Goal: Information Seeking & Learning: Learn about a topic

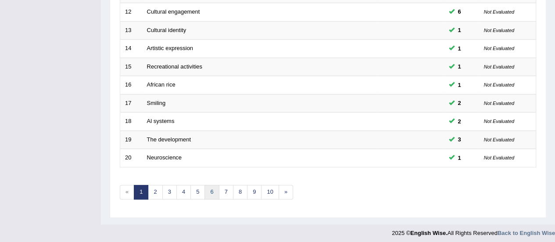
click at [211, 189] on link "6" at bounding box center [211, 192] width 14 height 14
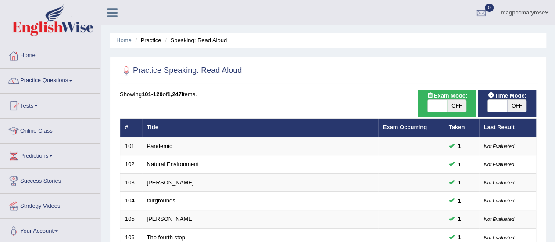
scroll to position [334, 0]
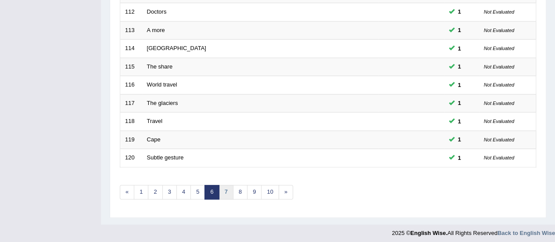
click at [224, 185] on link "7" at bounding box center [226, 192] width 14 height 14
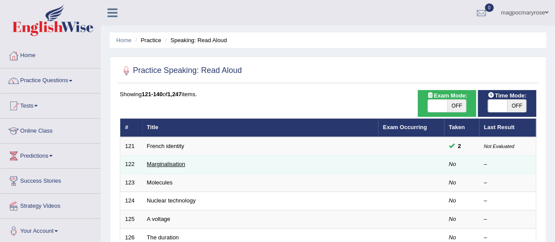
click at [164, 160] on link "Marginalisation" at bounding box center [166, 163] width 38 height 7
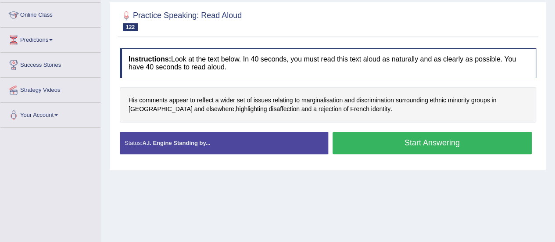
click at [434, 142] on button "Start Answering" at bounding box center [431, 143] width 199 height 22
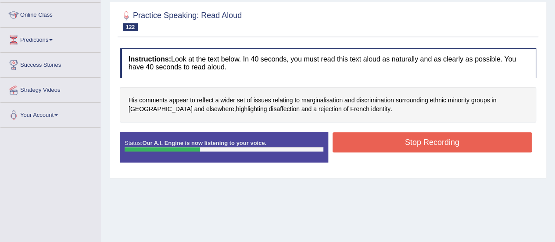
click at [434, 142] on button "Stop Recording" at bounding box center [431, 142] width 199 height 20
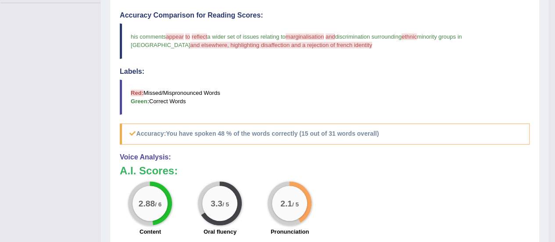
scroll to position [245, 0]
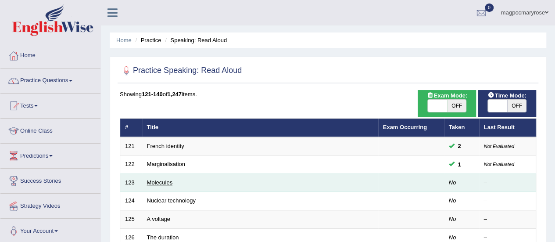
click at [161, 181] on link "Molecules" at bounding box center [160, 182] width 26 height 7
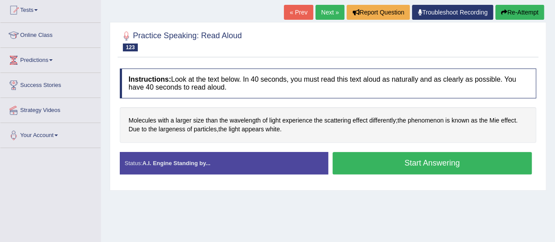
drag, startPoint x: 0, startPoint y: 0, endPoint x: 550, endPoint y: 133, distance: 565.5
click at [550, 133] on html "Toggle navigation Home Practice Questions Speaking Practice Read Aloud Repeat S…" at bounding box center [277, 25] width 555 height 242
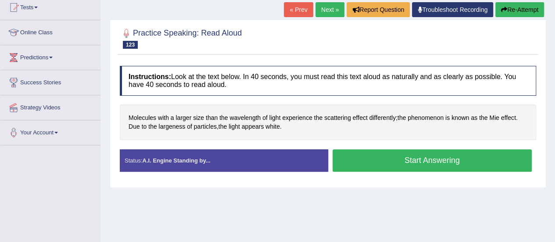
click at [421, 156] on button "Start Answering" at bounding box center [431, 160] width 199 height 22
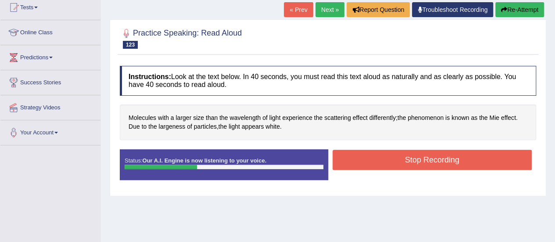
click at [421, 156] on button "Stop Recording" at bounding box center [431, 159] width 199 height 20
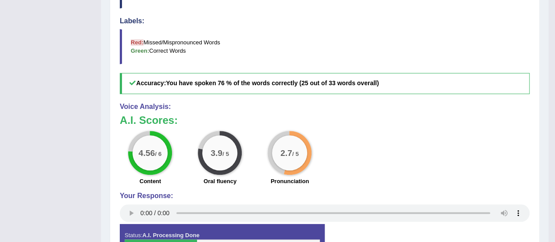
scroll to position [11, 0]
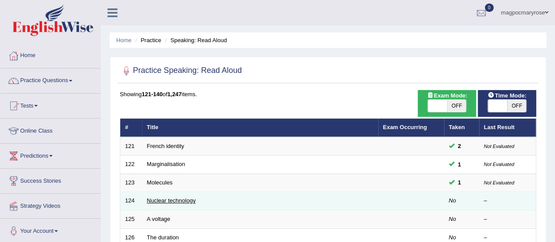
click at [174, 201] on link "Nuclear technology" at bounding box center [171, 200] width 49 height 7
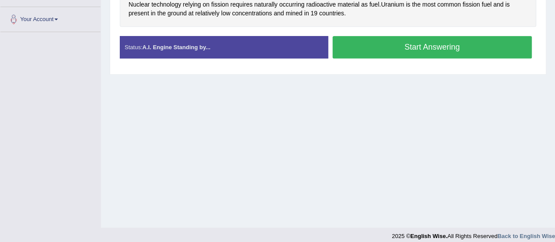
drag, startPoint x: 0, startPoint y: 0, endPoint x: 547, endPoint y: 214, distance: 587.6
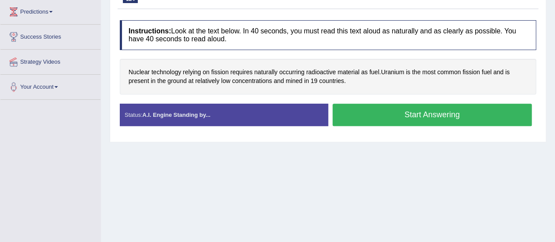
scroll to position [123, 0]
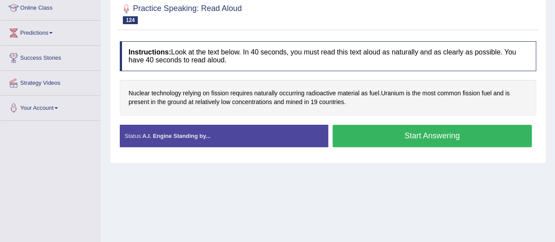
click at [439, 124] on button "Start Answering" at bounding box center [431, 135] width 199 height 22
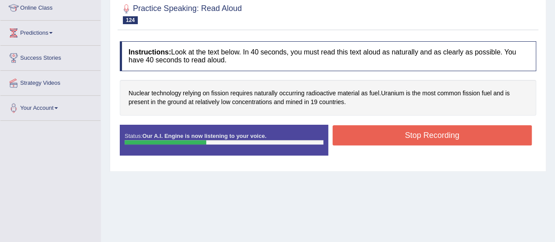
click at [438, 139] on button "Stop Recording" at bounding box center [431, 135] width 199 height 20
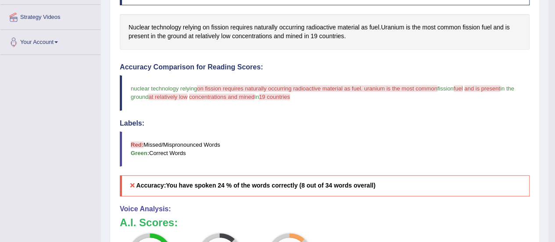
scroll to position [0, 0]
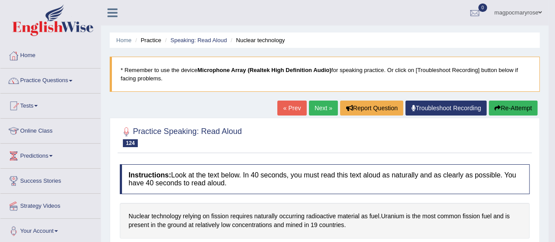
click at [519, 106] on button "Re-Attempt" at bounding box center [512, 107] width 49 height 15
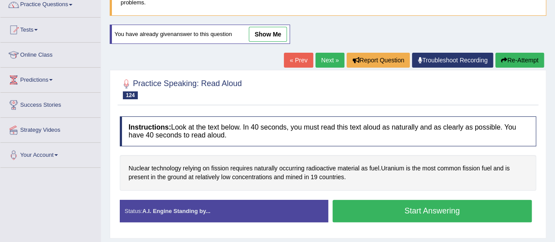
scroll to position [131, 0]
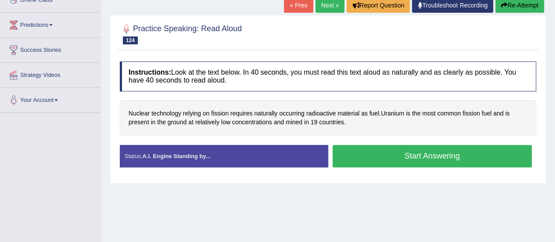
click at [441, 149] on button "Start Answering" at bounding box center [431, 156] width 199 height 22
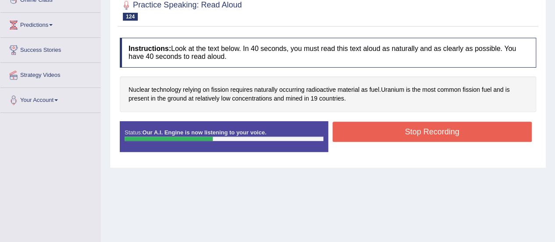
click at [441, 124] on button "Stop Recording" at bounding box center [431, 131] width 199 height 20
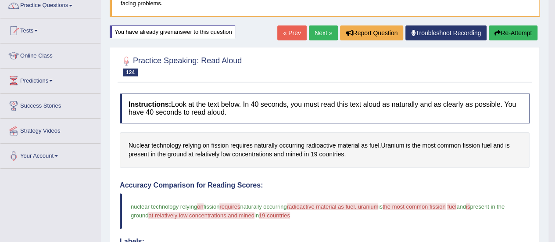
scroll to position [45, 0]
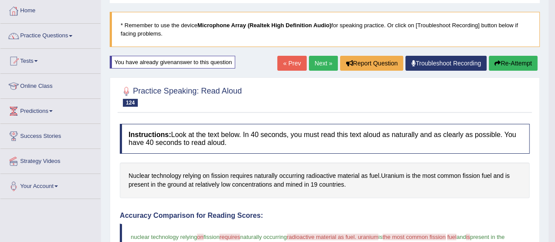
click at [514, 62] on button "Re-Attempt" at bounding box center [512, 63] width 49 height 15
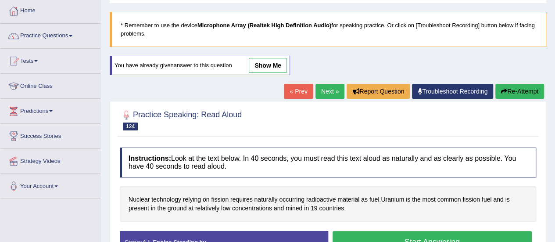
scroll to position [110, 0]
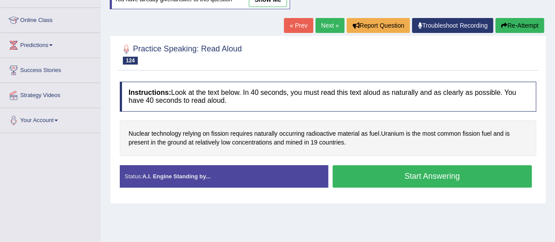
click at [453, 171] on button "Start Answering" at bounding box center [431, 176] width 199 height 22
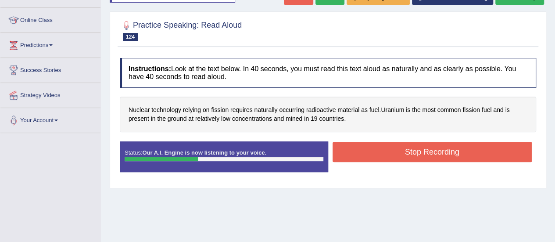
click at [448, 151] on button "Stop Recording" at bounding box center [431, 152] width 199 height 20
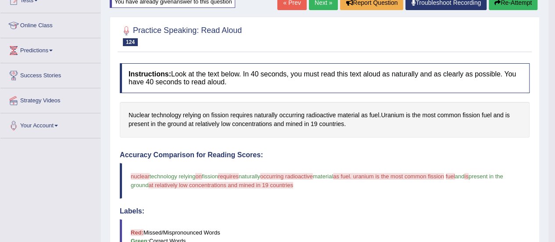
scroll to position [102, 0]
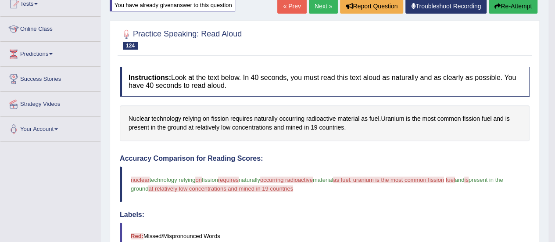
click at [520, 8] on button "Re-Attempt" at bounding box center [512, 6] width 49 height 15
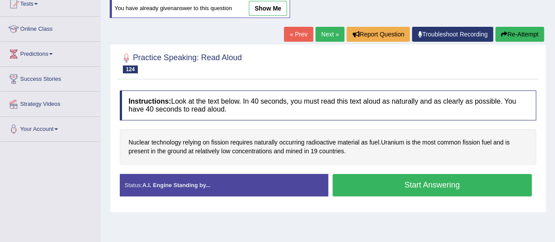
click at [445, 182] on button "Start Answering" at bounding box center [431, 185] width 199 height 22
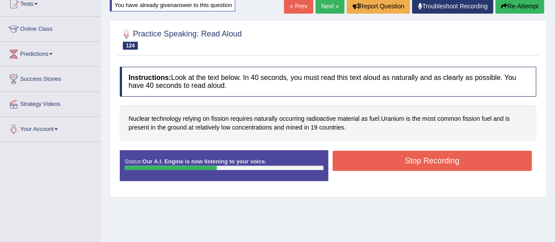
click at [444, 157] on button "Stop Recording" at bounding box center [431, 160] width 199 height 20
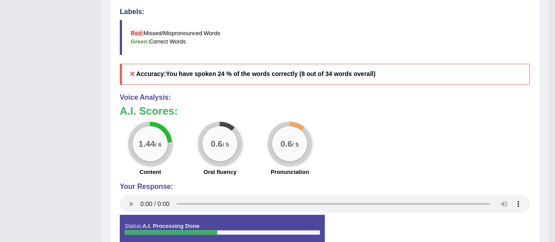
scroll to position [1, 0]
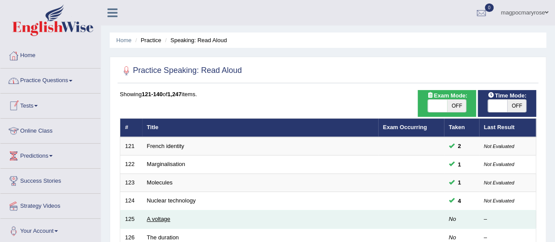
click at [156, 219] on link "A voltage" at bounding box center [159, 218] width 24 height 7
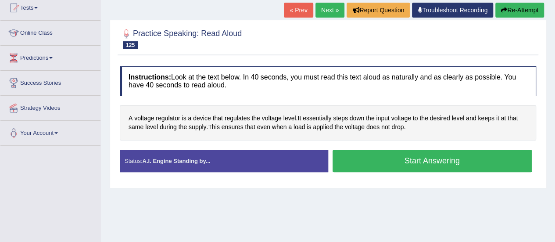
scroll to position [101, 0]
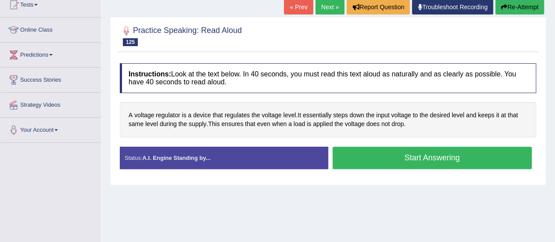
click at [450, 154] on button "Start Answering" at bounding box center [431, 157] width 199 height 22
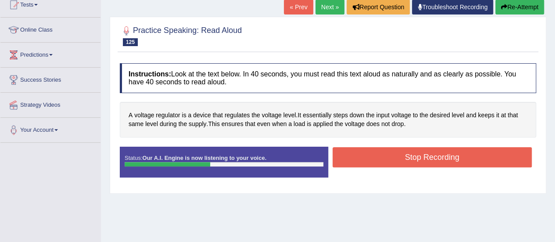
click at [450, 154] on button "Stop Recording" at bounding box center [431, 157] width 199 height 20
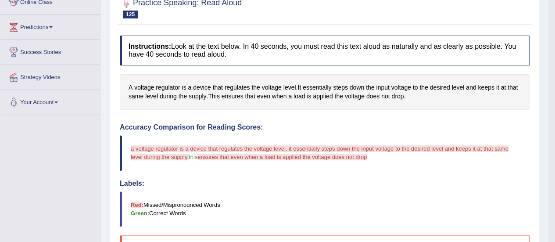
scroll to position [20, 0]
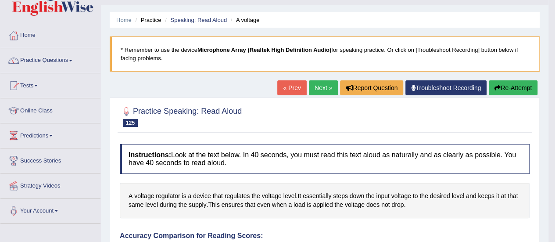
click at [448, 85] on link "Troubleshoot Recording" at bounding box center [445, 87] width 81 height 15
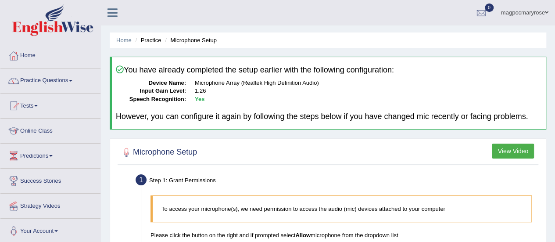
scroll to position [218, 0]
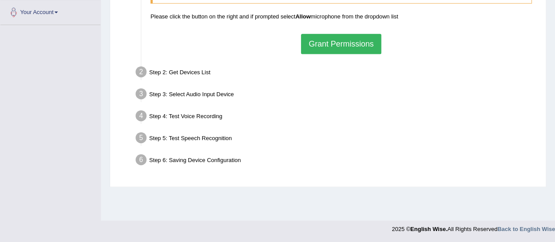
click at [338, 40] on button "Grant Permissions" at bounding box center [341, 44] width 80 height 20
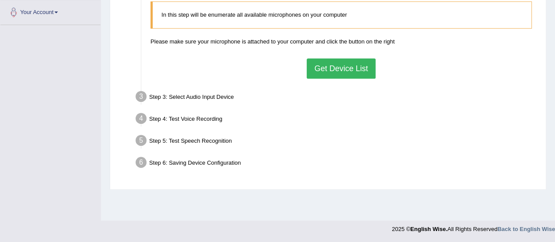
click at [352, 64] on button "Get Device List" at bounding box center [340, 68] width 68 height 20
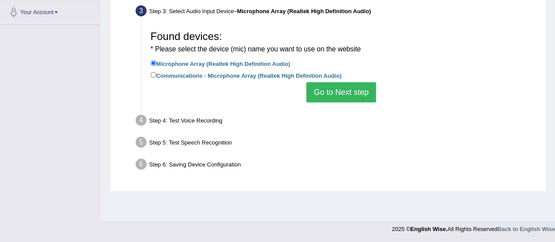
click at [345, 93] on button "Go to Next step" at bounding box center [341, 92] width 70 height 20
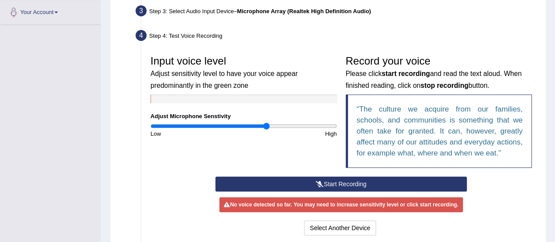
click at [350, 181] on button "Start Recording" at bounding box center [340, 183] width 251 height 15
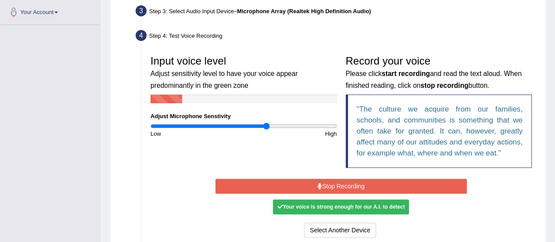
click at [350, 181] on button "Stop Recording" at bounding box center [340, 185] width 251 height 15
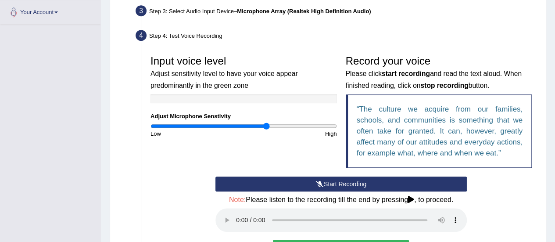
scroll to position [298, 0]
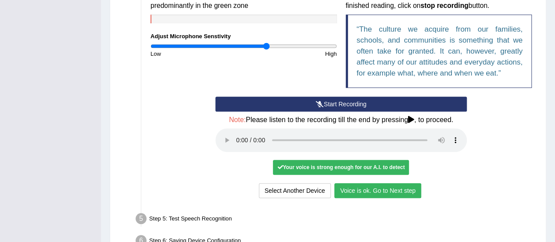
click at [380, 188] on button "Voice is ok. Go to Next step" at bounding box center [377, 190] width 87 height 15
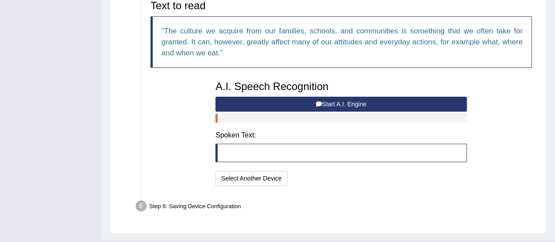
click at [323, 100] on button "Start A.I. Engine" at bounding box center [340, 103] width 251 height 15
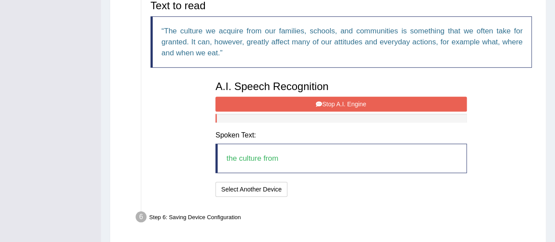
click at [323, 100] on button "Stop A.I. Engine" at bounding box center [340, 103] width 251 height 15
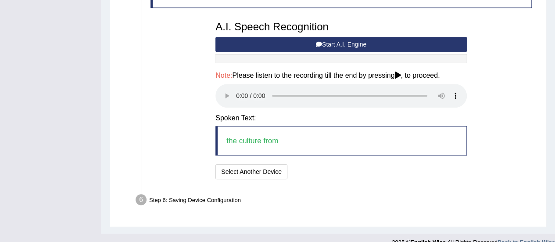
scroll to position [358, 0]
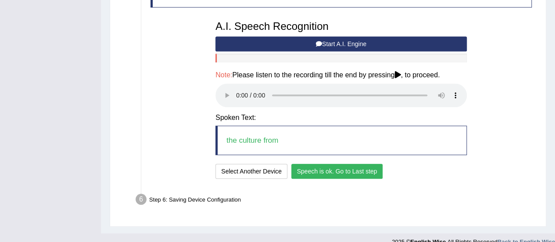
click at [363, 168] on button "Speech is ok. Go to Last step" at bounding box center [337, 171] width 92 height 15
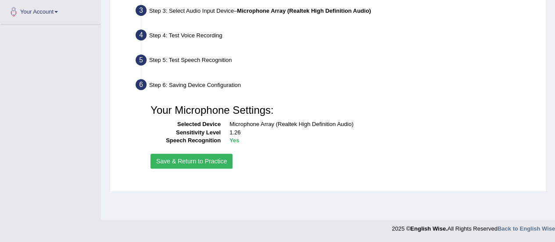
scroll to position [218, 0]
click at [190, 159] on button "Save & Return to Practice" at bounding box center [191, 161] width 82 height 15
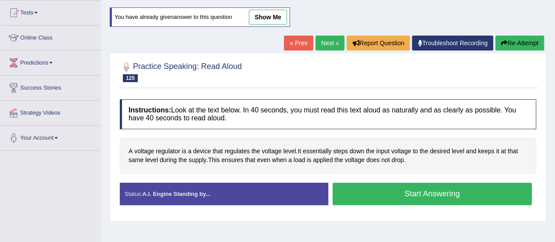
scroll to position [111, 0]
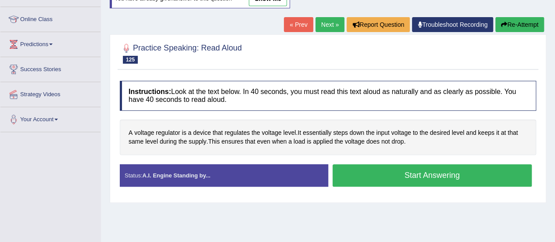
click at [554, 130] on html "Toggle navigation Home Practice Questions Speaking Practice Read Aloud Repeat S…" at bounding box center [277, 10] width 555 height 242
click at [405, 172] on button "Start Answering" at bounding box center [431, 175] width 199 height 22
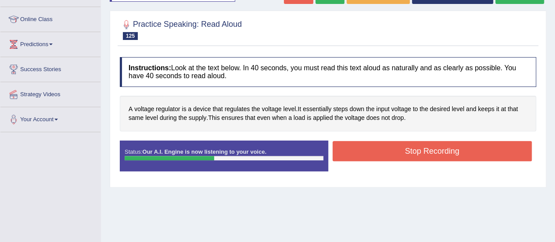
click at [411, 144] on button "Stop Recording" at bounding box center [431, 151] width 199 height 20
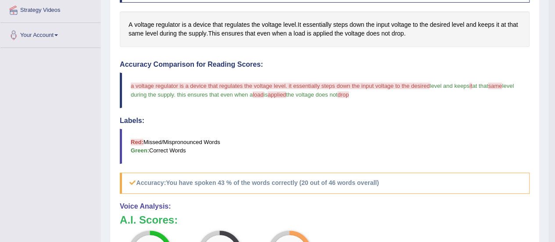
scroll to position [53, 0]
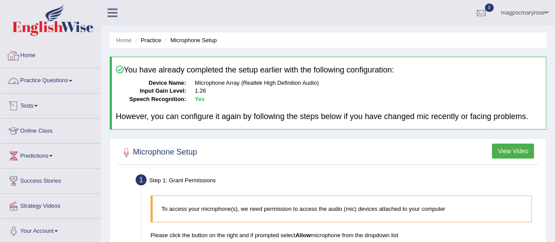
click at [64, 78] on link "Practice Questions" at bounding box center [50, 79] width 100 height 22
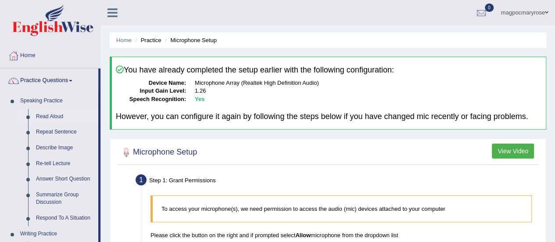
click at [52, 114] on link "Read Aloud" at bounding box center [65, 117] width 66 height 16
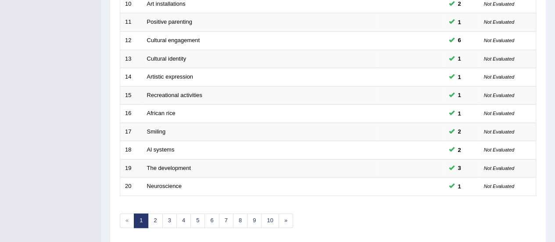
scroll to position [334, 0]
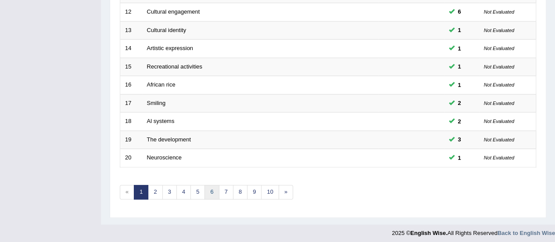
click at [211, 187] on link "6" at bounding box center [211, 192] width 14 height 14
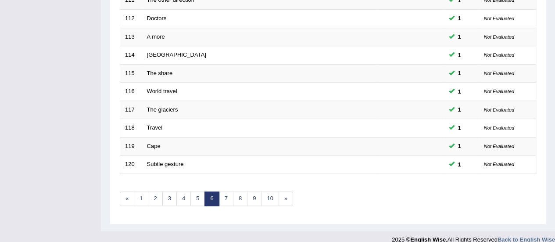
scroll to position [334, 0]
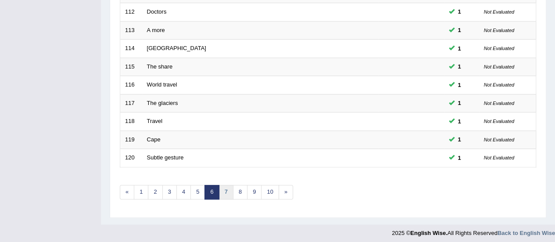
click at [224, 187] on link "7" at bounding box center [226, 192] width 14 height 14
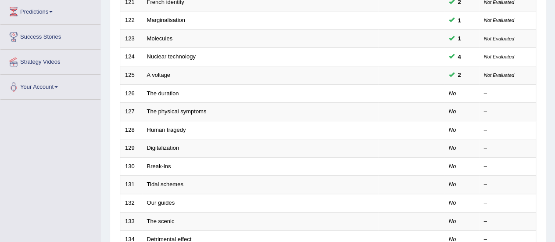
scroll to position [146, 0]
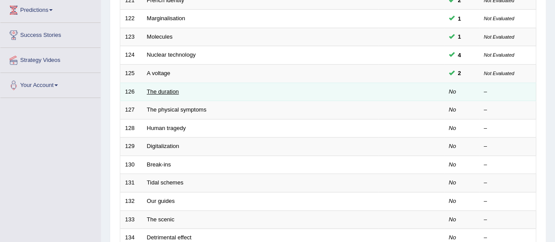
click at [164, 90] on link "The duration" at bounding box center [163, 91] width 32 height 7
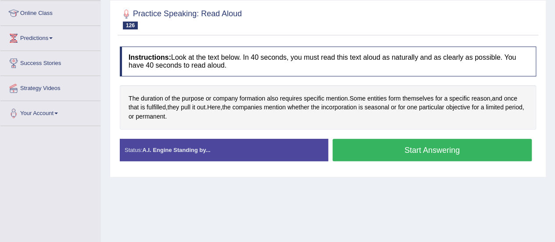
click at [431, 148] on button "Start Answering" at bounding box center [431, 150] width 199 height 22
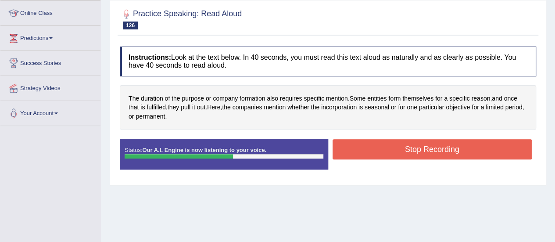
click at [431, 148] on button "Stop Recording" at bounding box center [431, 149] width 199 height 20
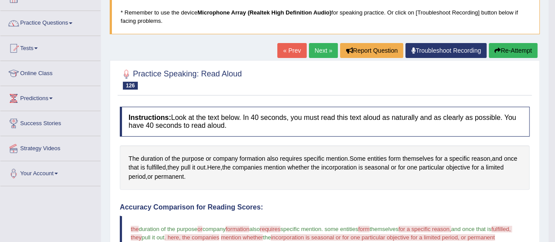
scroll to position [29, 0]
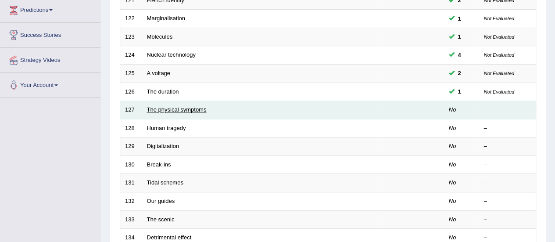
click at [180, 107] on link "The physical symptoms" at bounding box center [177, 109] width 60 height 7
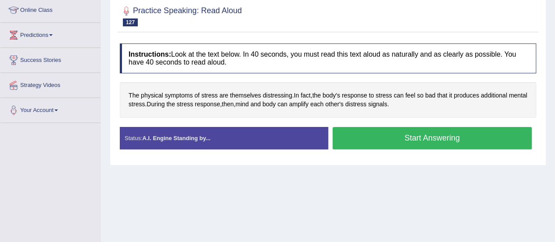
scroll to position [124, 0]
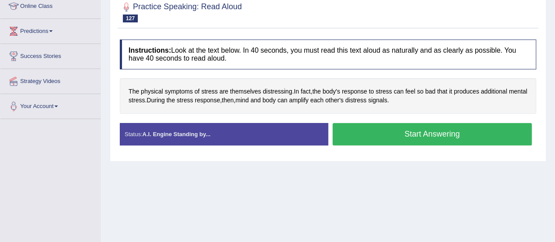
click at [423, 133] on button "Start Answering" at bounding box center [431, 134] width 199 height 22
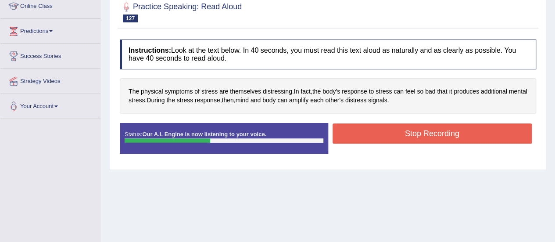
click at [423, 133] on button "Stop Recording" at bounding box center [431, 133] width 199 height 20
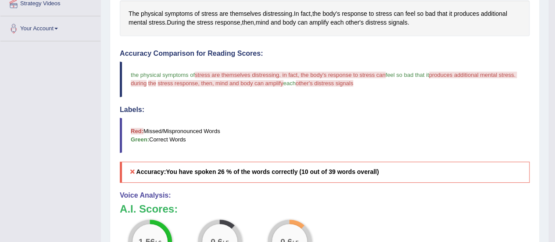
scroll to position [187, 0]
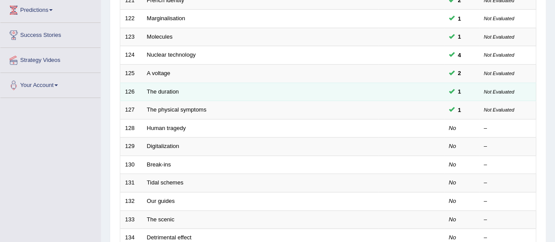
scroll to position [146, 0]
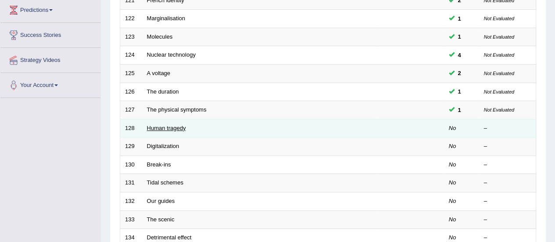
click at [168, 125] on link "Human tragedy" at bounding box center [166, 127] width 39 height 7
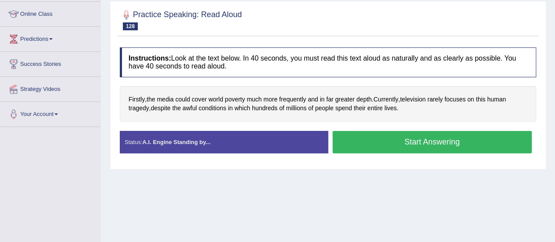
scroll to position [119, 0]
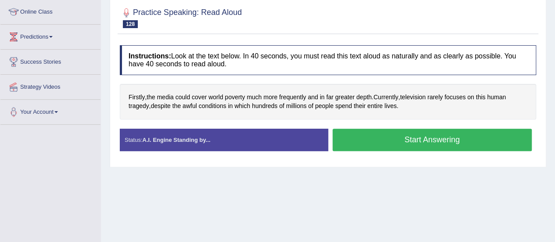
click at [409, 136] on button "Start Answering" at bounding box center [431, 139] width 199 height 22
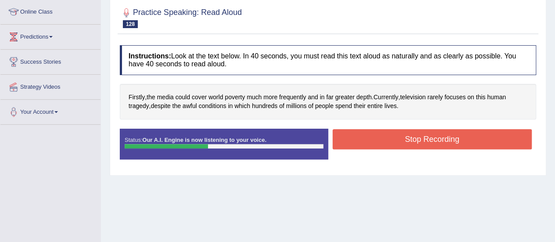
click at [409, 136] on button "Stop Recording" at bounding box center [431, 139] width 199 height 20
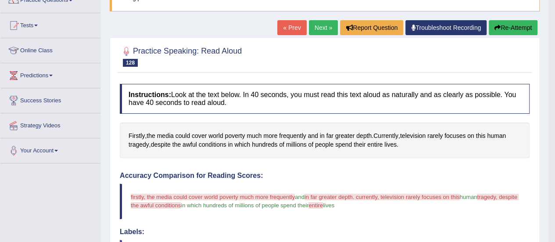
scroll to position [32, 0]
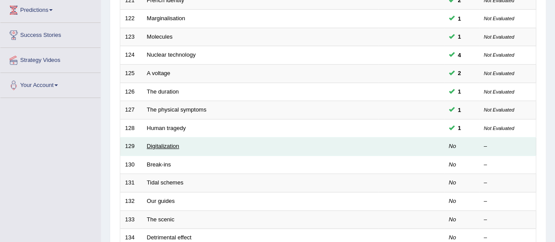
click at [170, 143] on link "Digitalization" at bounding box center [163, 145] width 32 height 7
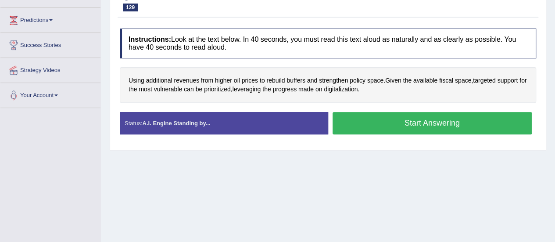
click at [403, 124] on button "Start Answering" at bounding box center [431, 123] width 199 height 22
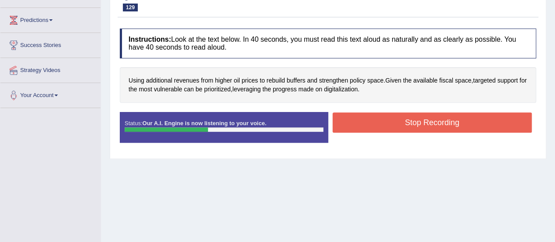
click at [403, 124] on button "Stop Recording" at bounding box center [431, 122] width 199 height 20
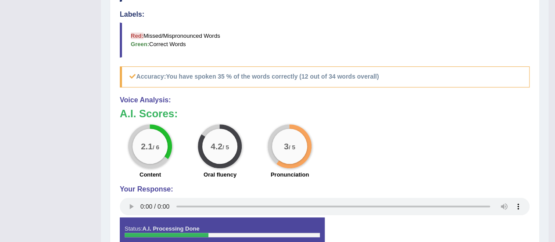
scroll to position [305, 0]
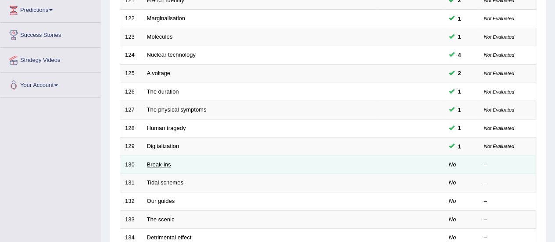
click at [165, 163] on link "Break-ins" at bounding box center [159, 164] width 24 height 7
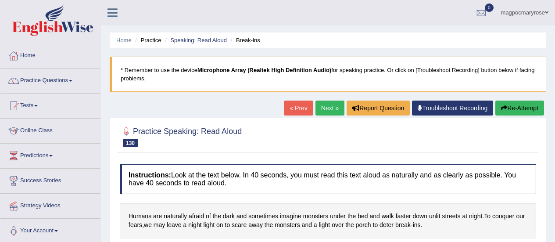
click at [551, 115] on html "Toggle navigation Home Practice Questions Speaking Practice Read Aloud Repeat S…" at bounding box center [277, 121] width 555 height 242
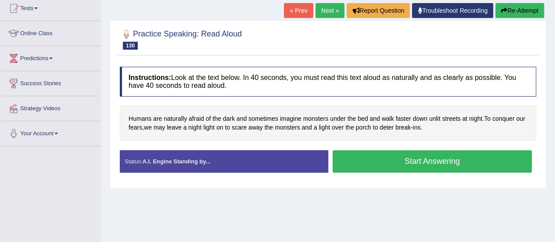
click at [456, 159] on button "Start Answering" at bounding box center [431, 161] width 199 height 22
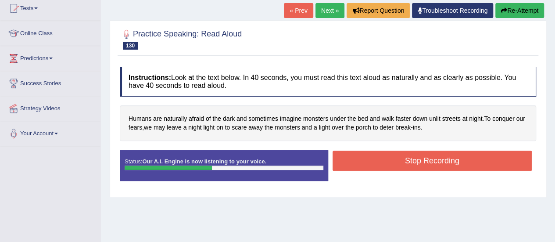
click at [456, 159] on button "Stop Recording" at bounding box center [431, 160] width 199 height 20
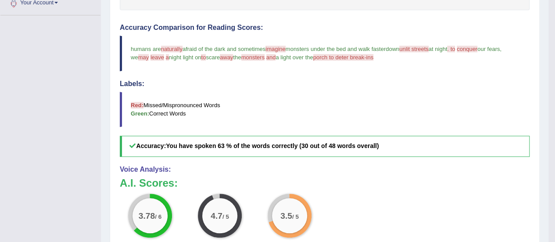
scroll to position [227, 0]
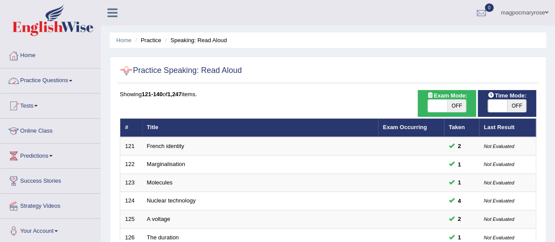
click at [58, 82] on link "Practice Questions" at bounding box center [50, 79] width 100 height 22
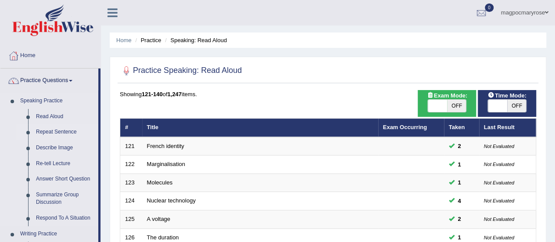
click at [66, 131] on link "Repeat Sentence" at bounding box center [65, 132] width 66 height 16
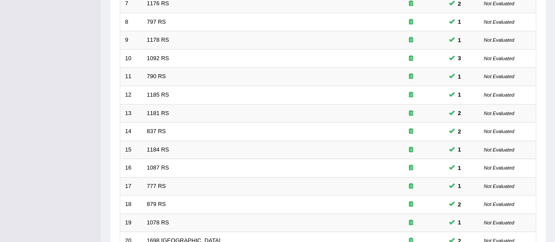
scroll to position [334, 0]
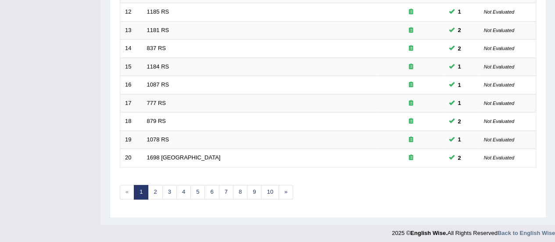
drag, startPoint x: 0, startPoint y: 0, endPoint x: 561, endPoint y: 228, distance: 605.1
click at [210, 187] on link "6" at bounding box center [211, 192] width 14 height 14
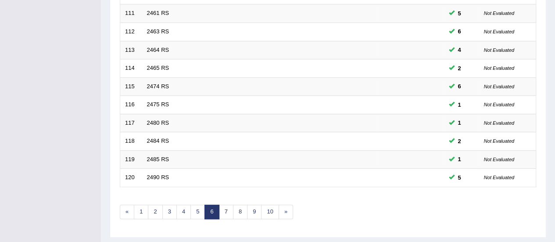
scroll to position [326, 0]
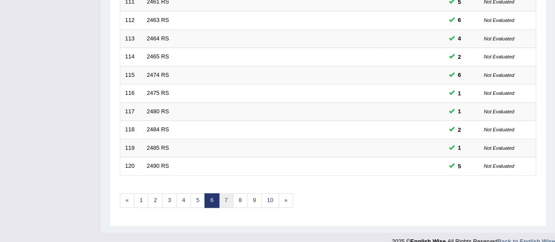
click at [224, 195] on link "7" at bounding box center [226, 200] width 14 height 14
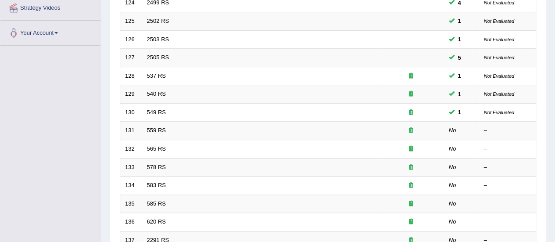
scroll to position [215, 0]
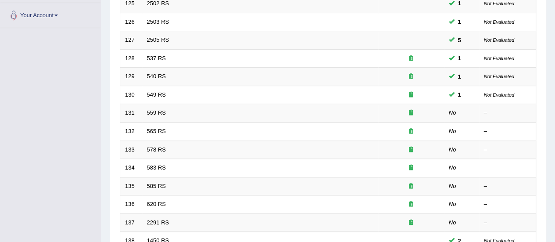
drag, startPoint x: 0, startPoint y: 0, endPoint x: 556, endPoint y: 142, distance: 573.8
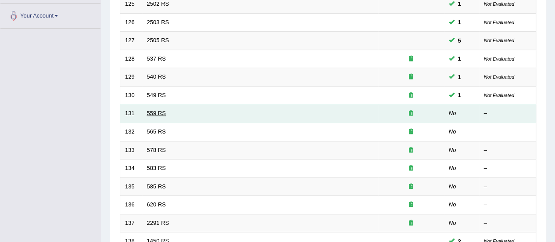
click at [156, 110] on link "559 RS" at bounding box center [156, 113] width 19 height 7
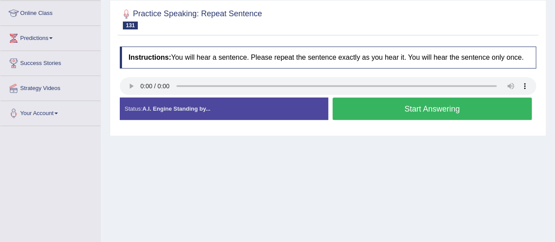
scroll to position [117, 0]
click at [363, 110] on button "Start Answering" at bounding box center [431, 108] width 199 height 22
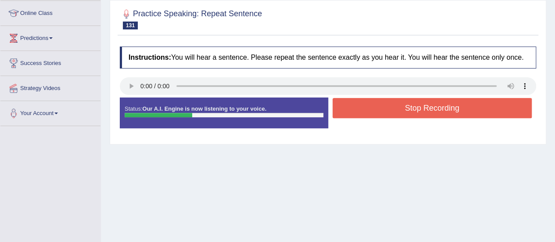
click at [363, 110] on button "Stop Recording" at bounding box center [431, 108] width 199 height 20
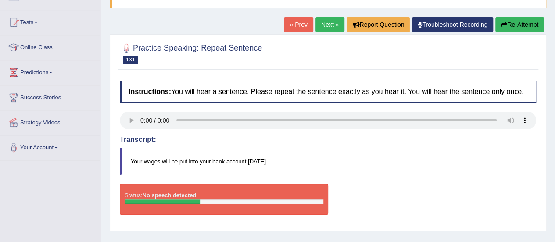
scroll to position [68, 0]
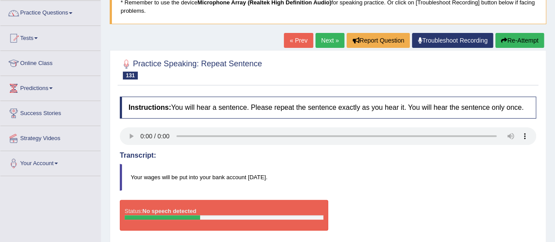
click at [506, 42] on button "Re-Attempt" at bounding box center [519, 40] width 49 height 15
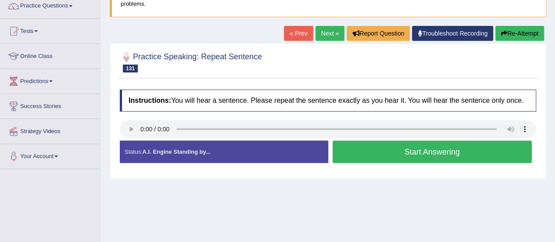
click at [392, 151] on button "Start Answering" at bounding box center [431, 151] width 199 height 22
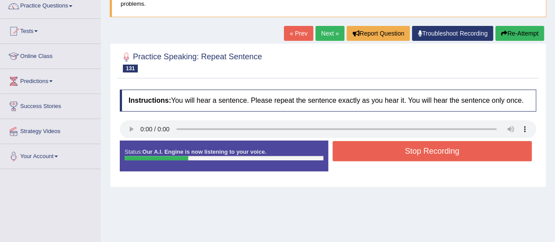
click at [392, 151] on button "Stop Recording" at bounding box center [431, 151] width 199 height 20
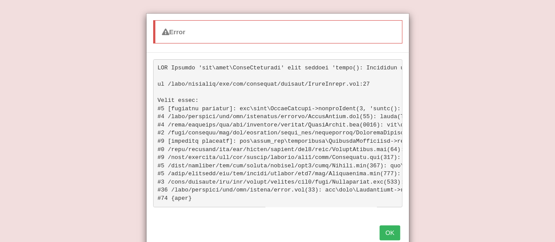
scroll to position [4, 0]
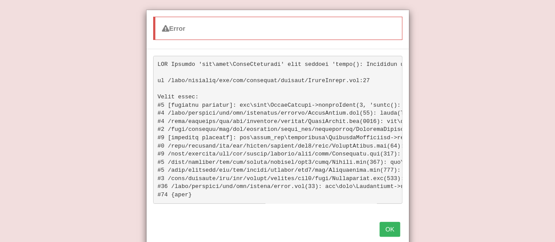
click at [394, 235] on button "OK" at bounding box center [389, 228] width 20 height 15
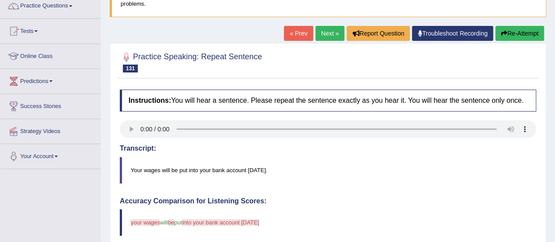
click at [523, 36] on button "Re-Attempt" at bounding box center [519, 33] width 49 height 15
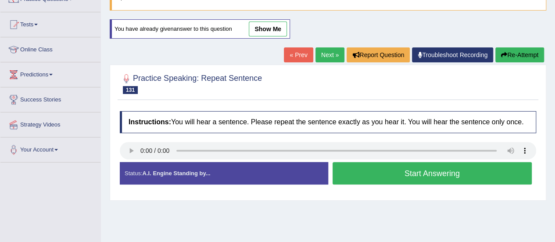
scroll to position [121, 0]
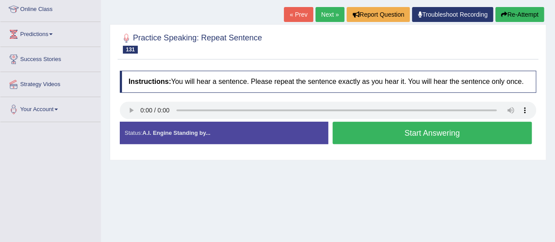
click at [431, 129] on button "Start Answering" at bounding box center [431, 132] width 199 height 22
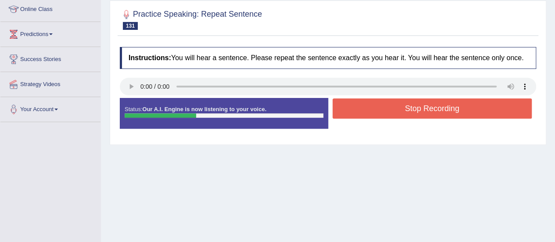
click at [434, 106] on button "Stop Recording" at bounding box center [431, 108] width 199 height 20
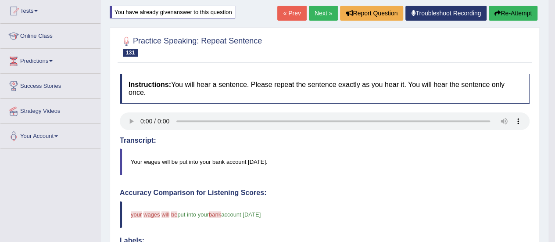
scroll to position [76, 0]
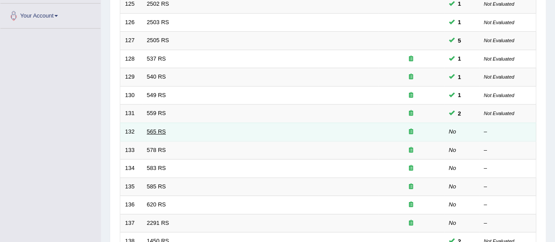
click at [159, 130] on link "565 RS" at bounding box center [156, 131] width 19 height 7
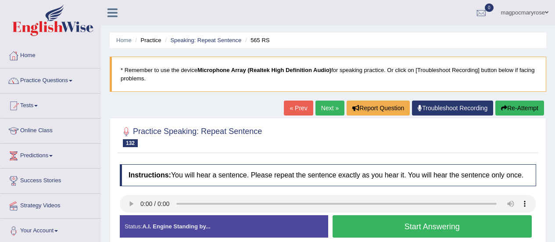
scroll to position [78, 0]
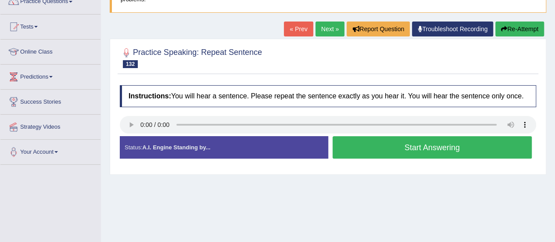
click at [554, 148] on html "Toggle navigation Home Practice Questions Speaking Practice Read Aloud Repeat S…" at bounding box center [277, 42] width 555 height 242
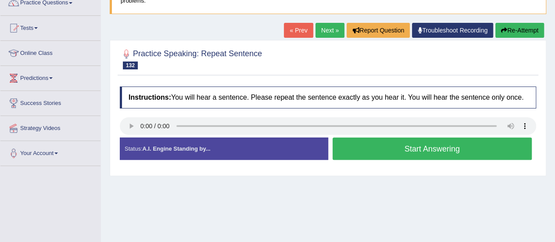
scroll to position [0, 0]
click at [402, 144] on button "Start Answering" at bounding box center [431, 148] width 199 height 22
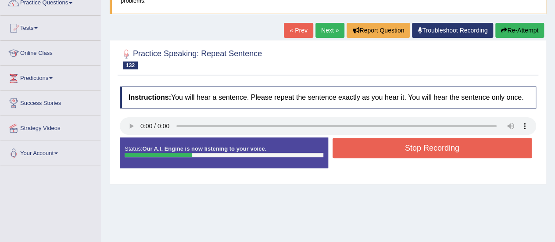
click at [402, 144] on button "Stop Recording" at bounding box center [431, 148] width 199 height 20
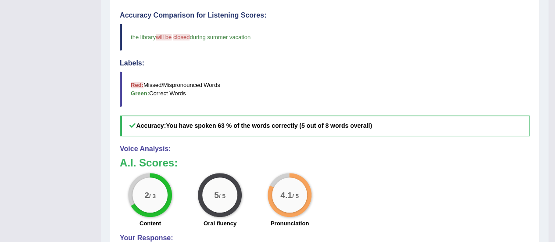
scroll to position [314, 0]
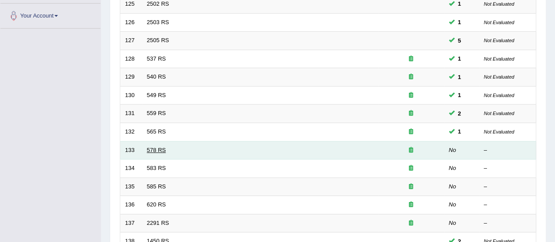
click at [158, 146] on link "578 RS" at bounding box center [156, 149] width 19 height 7
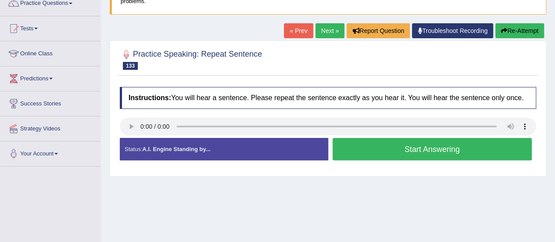
scroll to position [77, 0]
click at [381, 146] on button "Start Answering" at bounding box center [431, 149] width 199 height 22
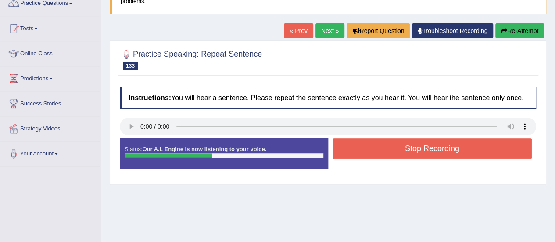
click at [381, 146] on button "Stop Recording" at bounding box center [431, 148] width 199 height 20
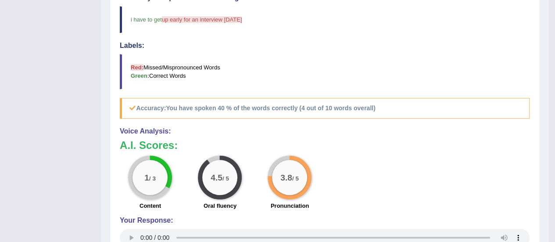
scroll to position [290, 0]
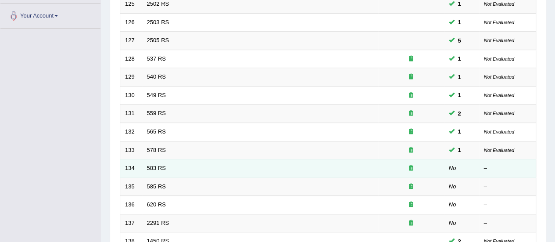
scroll to position [215, 0]
click at [154, 164] on link "583 RS" at bounding box center [156, 167] width 19 height 7
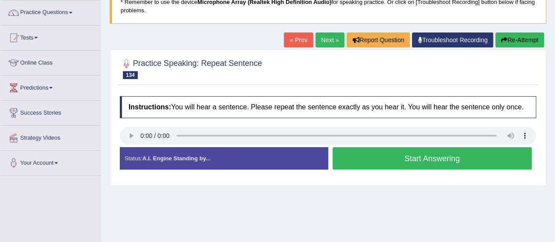
click at [416, 160] on button "Start Answering" at bounding box center [431, 158] width 199 height 22
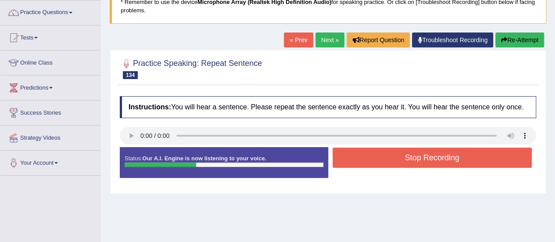
click at [416, 160] on button "Stop Recording" at bounding box center [431, 157] width 199 height 20
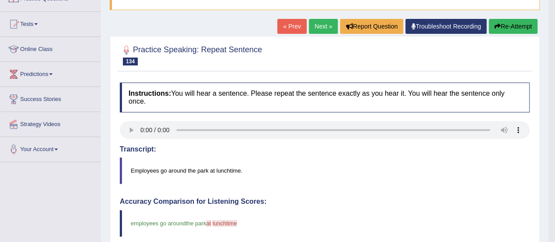
scroll to position [55, 0]
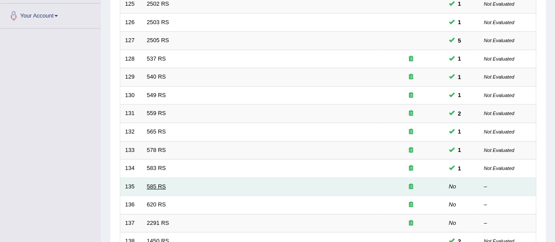
click at [155, 184] on link "585 RS" at bounding box center [156, 186] width 19 height 7
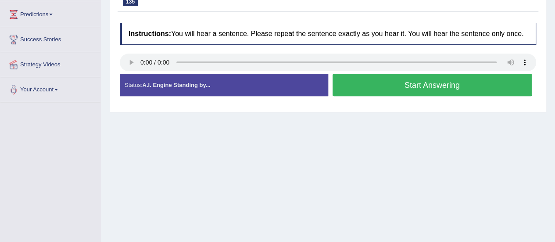
click at [382, 85] on button "Start Answering" at bounding box center [431, 85] width 199 height 22
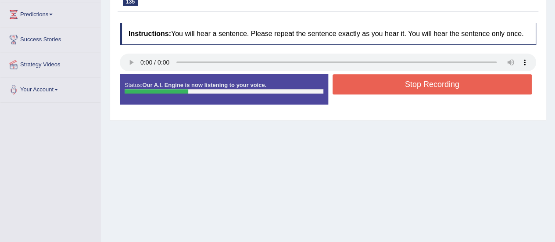
click at [382, 85] on button "Stop Recording" at bounding box center [431, 84] width 199 height 20
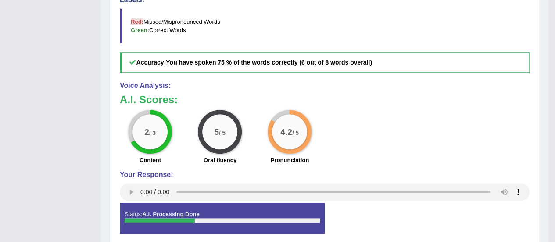
scroll to position [332, 0]
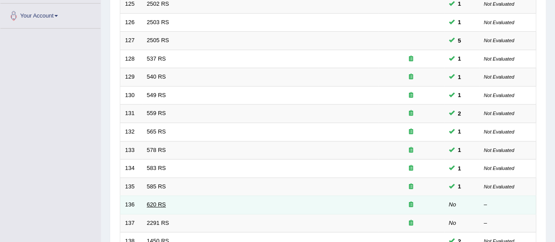
click at [151, 203] on link "620 RS" at bounding box center [156, 204] width 19 height 7
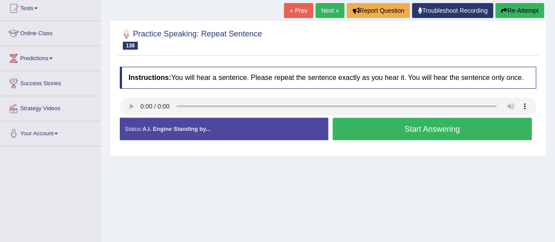
scroll to position [112, 0]
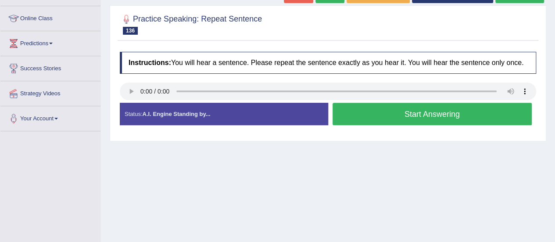
click at [388, 112] on button "Start Answering" at bounding box center [431, 114] width 199 height 22
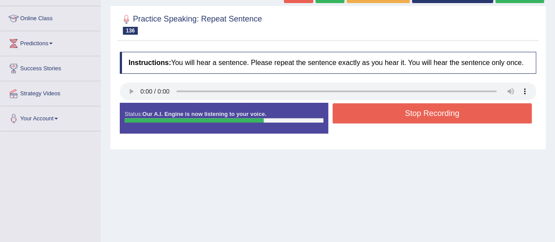
click at [388, 112] on button "Stop Recording" at bounding box center [431, 113] width 199 height 20
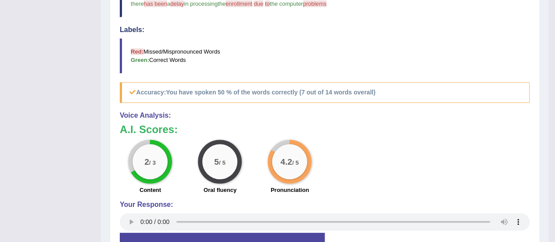
scroll to position [333, 0]
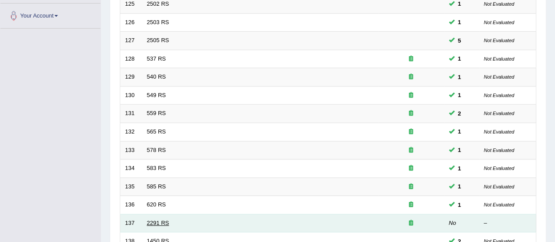
click at [157, 219] on link "2291 RS" at bounding box center [158, 222] width 22 height 7
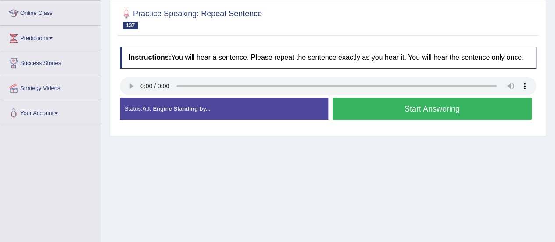
click at [359, 103] on button "Start Answering" at bounding box center [431, 108] width 199 height 22
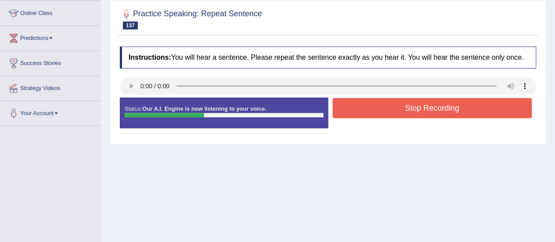
click at [359, 103] on button "Stop Recording" at bounding box center [431, 108] width 199 height 20
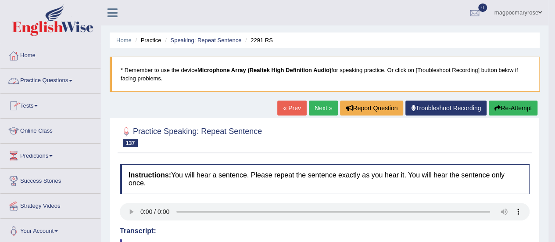
click at [60, 78] on link "Practice Questions" at bounding box center [50, 79] width 100 height 22
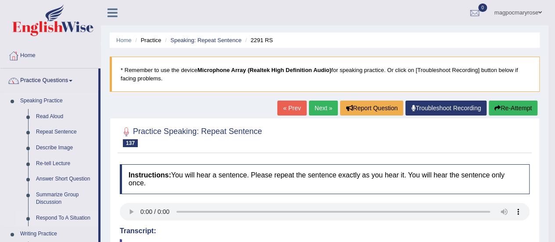
click at [53, 218] on link "Respond To A Situation" at bounding box center [65, 218] width 66 height 16
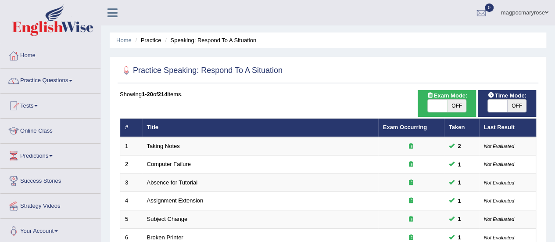
scroll to position [334, 0]
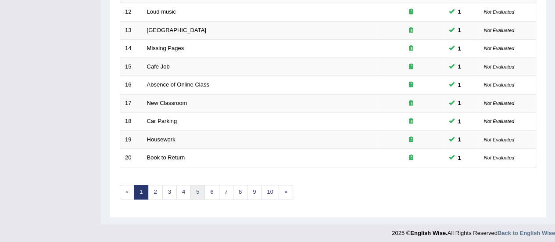
click at [198, 187] on link "5" at bounding box center [197, 192] width 14 height 14
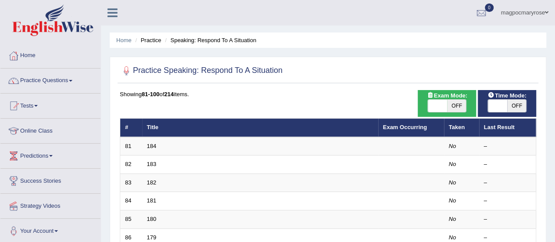
scroll to position [334, 0]
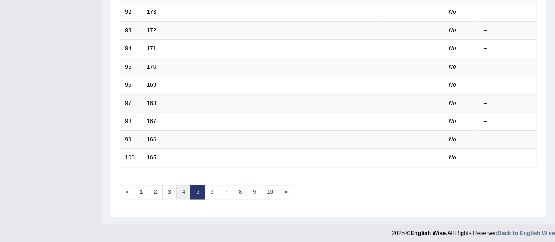
click at [183, 187] on link "4" at bounding box center [183, 192] width 14 height 14
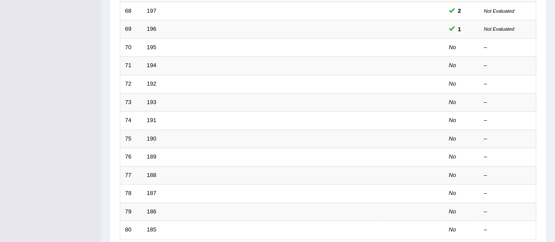
scroll to position [261, 0]
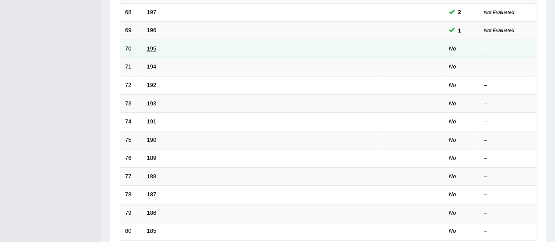
click at [150, 47] on link "195" at bounding box center [152, 48] width 10 height 7
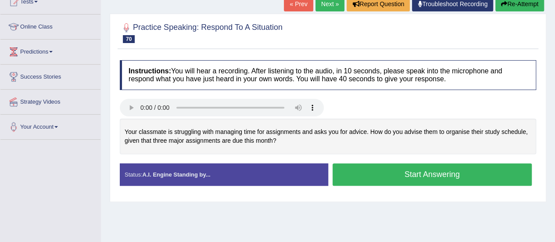
drag, startPoint x: 0, startPoint y: 0, endPoint x: 548, endPoint y: 144, distance: 566.2
click at [548, 138] on html "Toggle navigation Home Practice Questions Speaking Practice Read Aloud Repeat S…" at bounding box center [277, 17] width 555 height 242
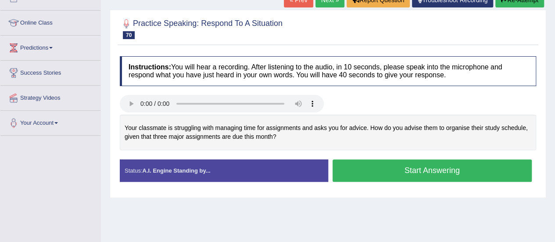
click at [345, 172] on button "Start Answering" at bounding box center [431, 170] width 199 height 22
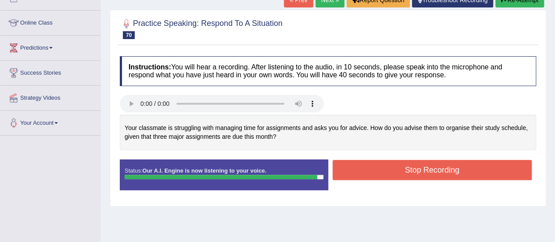
click at [345, 172] on button "Stop Recording" at bounding box center [431, 170] width 199 height 20
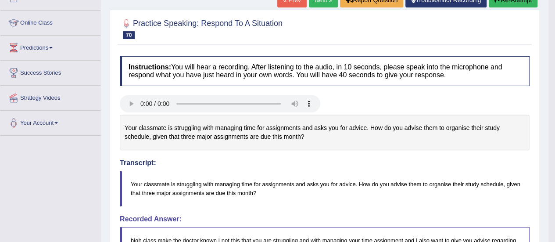
drag, startPoint x: 553, startPoint y: 62, endPoint x: 558, endPoint y: 133, distance: 71.1
click at [554, 133] on html "Toggle navigation Home Practice Questions Speaking Practice Read Aloud Repeat S…" at bounding box center [277, 13] width 555 height 242
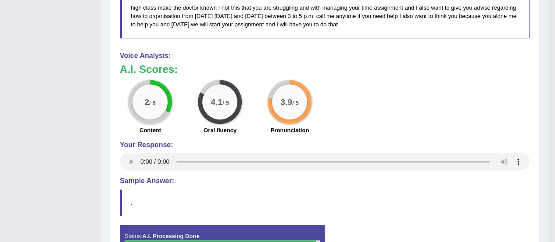
scroll to position [343, 0]
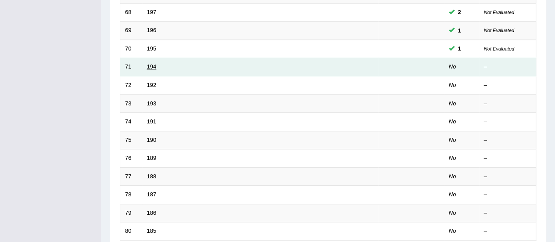
click at [149, 64] on link "194" at bounding box center [152, 66] width 10 height 7
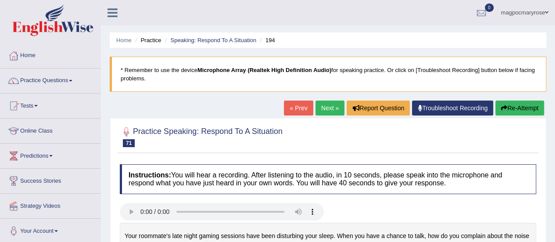
scroll to position [109, 0]
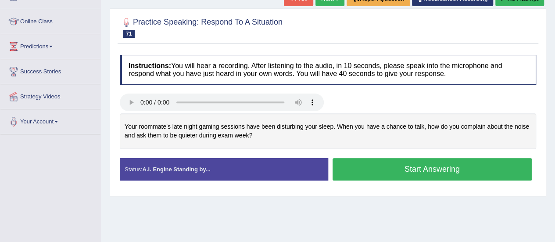
click at [358, 167] on button "Start Answering" at bounding box center [431, 169] width 199 height 22
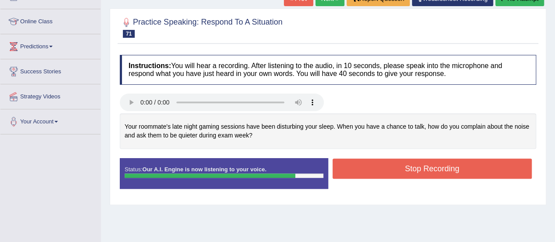
click at [358, 167] on button "Stop Recording" at bounding box center [431, 168] width 199 height 20
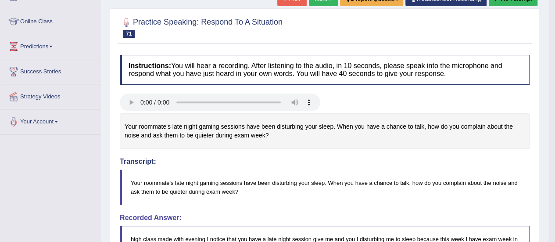
drag, startPoint x: 561, startPoint y: 90, endPoint x: 551, endPoint y: 161, distance: 72.0
click at [551, 132] on html "Toggle navigation Home Practice Questions Speaking Practice Read Aloud Repeat S…" at bounding box center [277, 12] width 555 height 242
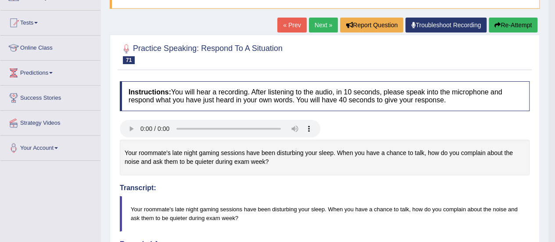
scroll to position [39, 0]
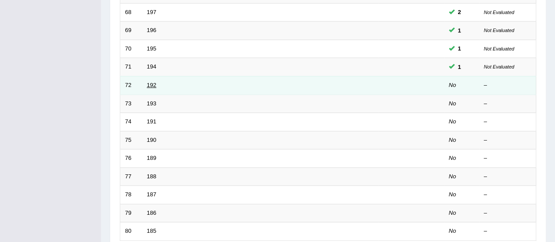
scroll to position [261, 0]
click at [149, 84] on link "192" at bounding box center [152, 85] width 10 height 7
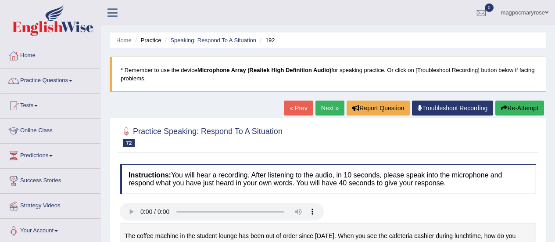
scroll to position [139, 0]
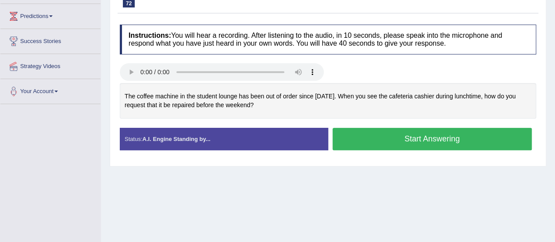
scroll to position [0, 0]
click at [345, 141] on button "Start Answering" at bounding box center [431, 139] width 199 height 22
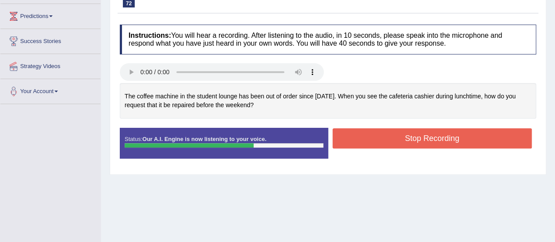
click at [345, 141] on button "Stop Recording" at bounding box center [431, 138] width 199 height 20
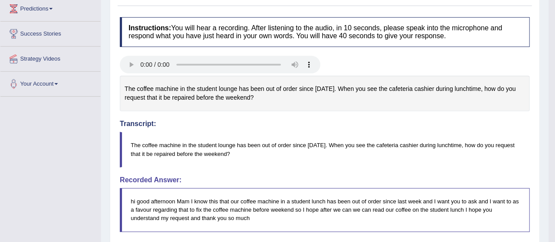
scroll to position [152, 0]
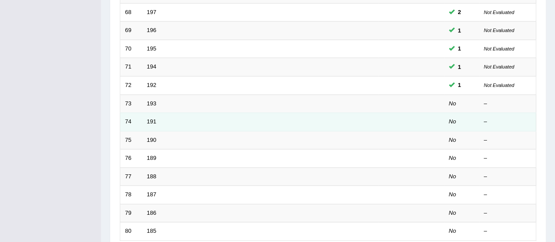
scroll to position [261, 0]
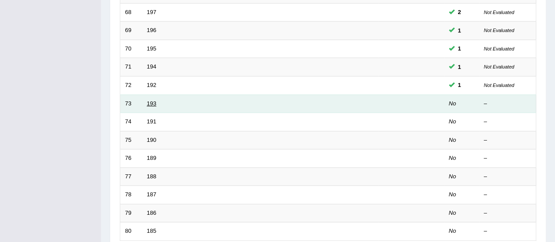
click at [152, 103] on link "193" at bounding box center [152, 103] width 10 height 7
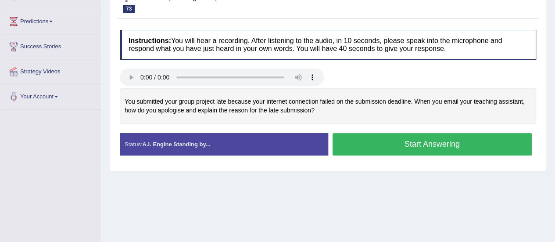
click at [358, 139] on button "Start Answering" at bounding box center [431, 144] width 199 height 22
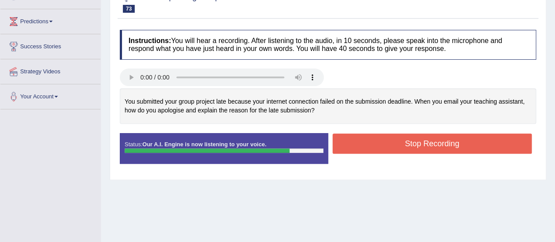
click at [358, 139] on button "Stop Recording" at bounding box center [431, 143] width 199 height 20
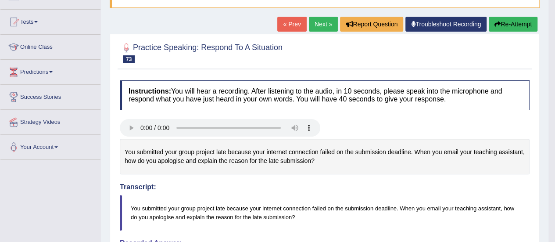
scroll to position [39, 0]
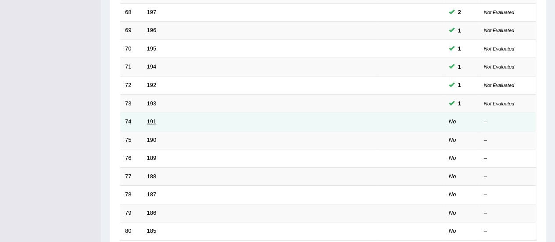
click at [151, 119] on link "191" at bounding box center [152, 121] width 10 height 7
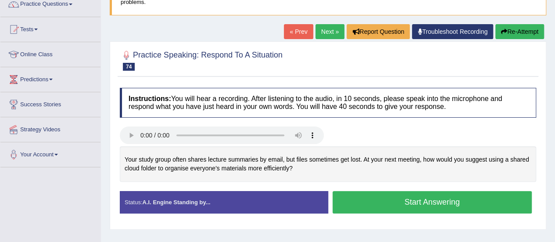
click at [343, 202] on button "Start Answering" at bounding box center [431, 202] width 199 height 22
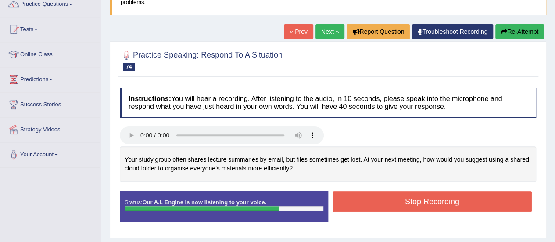
click at [343, 202] on button "Stop Recording" at bounding box center [431, 201] width 199 height 20
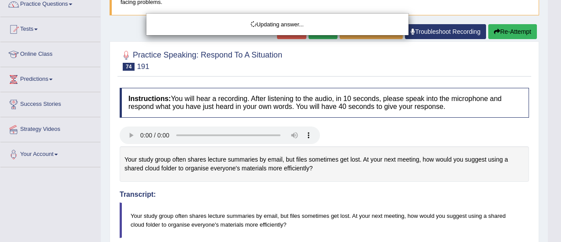
drag, startPoint x: 559, startPoint y: 59, endPoint x: 561, endPoint y: 136, distance: 77.2
click at [554, 136] on html "Toggle navigation Home Practice Questions Speaking Practice Read Aloud Repeat S…" at bounding box center [280, 45] width 561 height 242
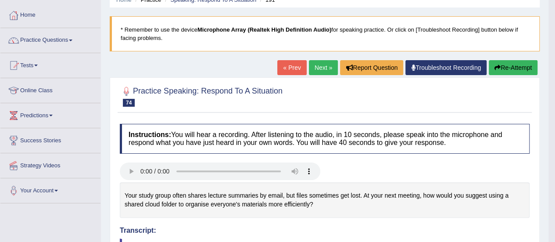
scroll to position [36, 0]
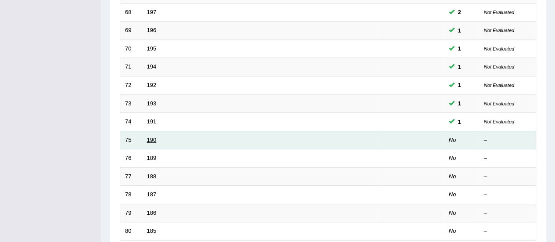
click at [153, 136] on link "190" at bounding box center [152, 139] width 10 height 7
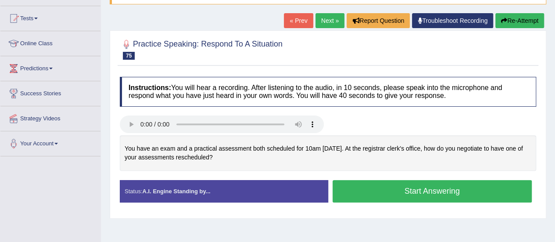
scroll to position [89, 0]
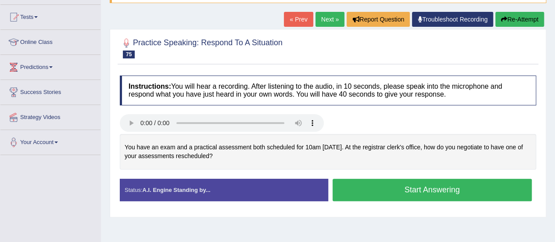
click at [418, 191] on button "Start Answering" at bounding box center [431, 189] width 199 height 22
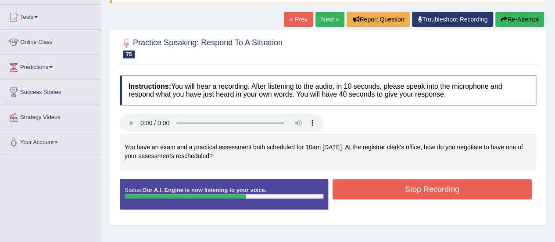
click at [418, 191] on button "Stop Recording" at bounding box center [431, 189] width 199 height 20
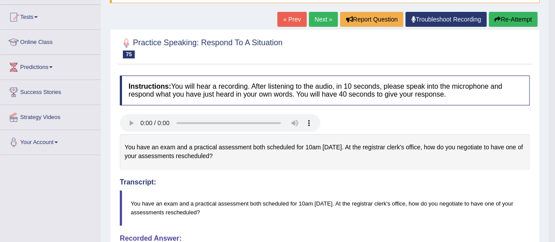
drag, startPoint x: 561, startPoint y: 92, endPoint x: 561, endPoint y: 159, distance: 67.1
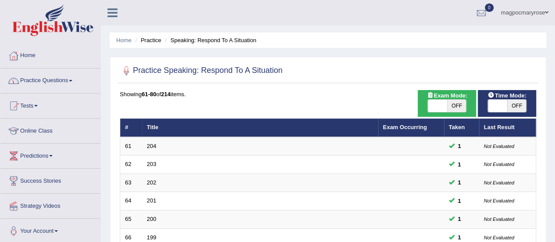
click at [38, 78] on link "Practice Questions" at bounding box center [50, 79] width 100 height 22
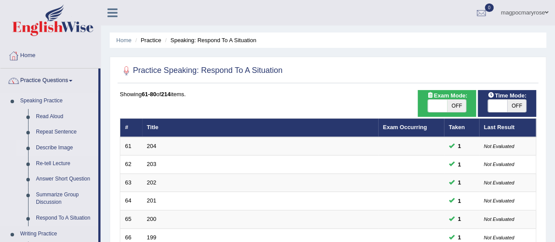
click at [52, 148] on link "Describe Image" at bounding box center [65, 148] width 66 height 16
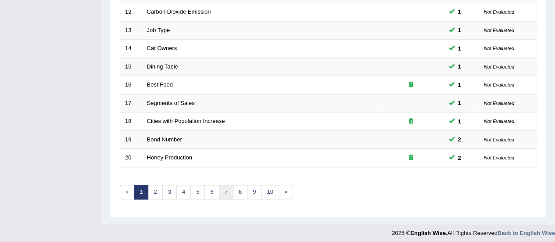
click at [221, 190] on link "7" at bounding box center [226, 192] width 14 height 14
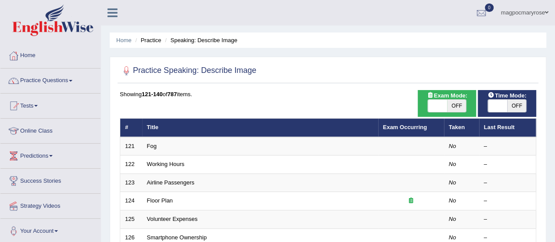
scroll to position [334, 0]
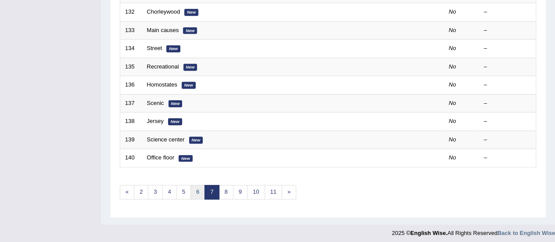
click at [196, 188] on link "6" at bounding box center [197, 192] width 14 height 14
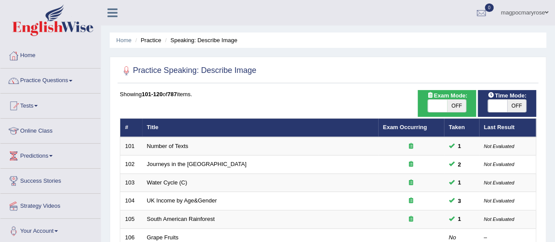
scroll to position [85, 0]
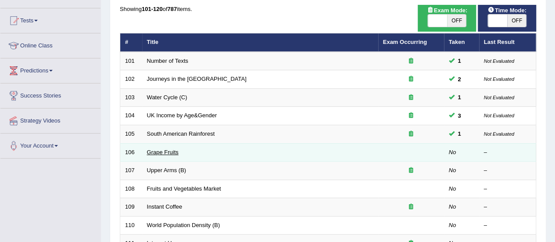
click at [157, 150] on link "Grape Fruits" at bounding box center [163, 152] width 32 height 7
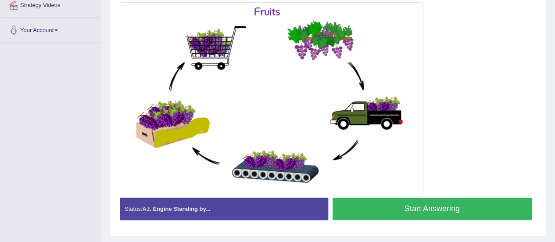
drag, startPoint x: 560, startPoint y: 49, endPoint x: 552, endPoint y: 146, distance: 97.2
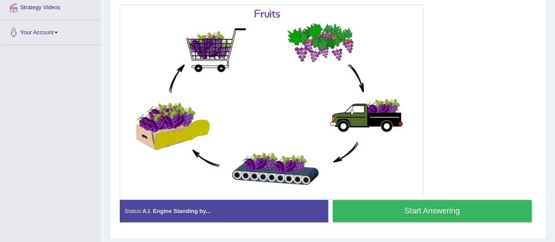
click at [444, 213] on button "Start Answering" at bounding box center [431, 210] width 199 height 22
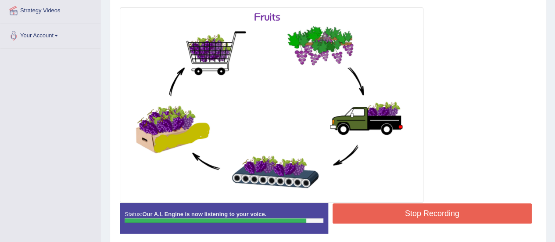
scroll to position [200, 0]
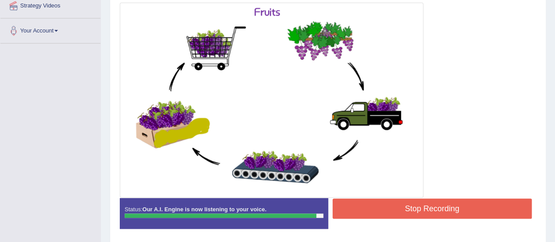
click at [455, 206] on button "Stop Recording" at bounding box center [431, 208] width 199 height 20
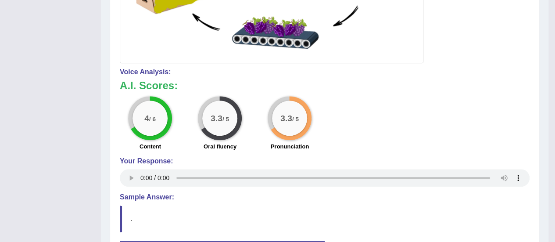
scroll to position [327, 0]
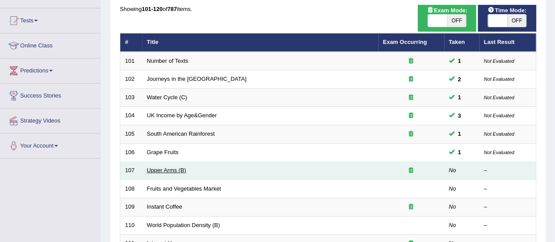
click at [173, 167] on link "Upper Arms (B)" at bounding box center [166, 170] width 39 height 7
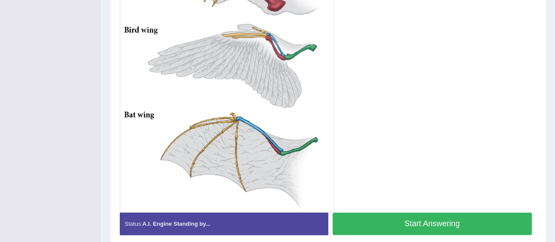
scroll to position [343, 0]
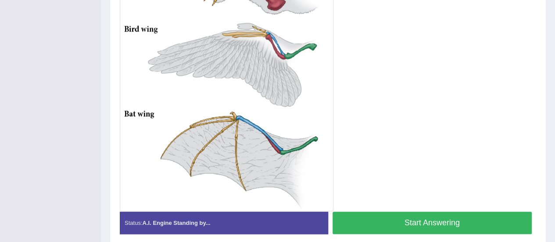
click at [430, 216] on button "Start Answering" at bounding box center [431, 222] width 199 height 22
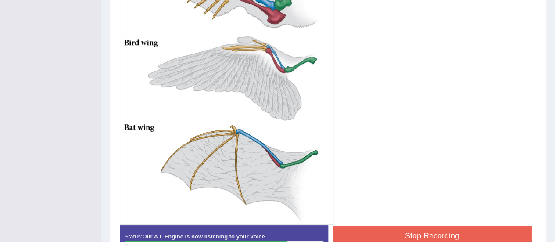
scroll to position [387, 0]
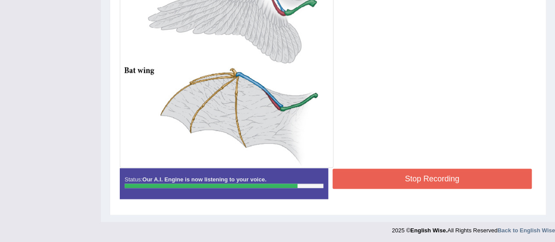
click at [432, 173] on button "Stop Recording" at bounding box center [431, 178] width 199 height 20
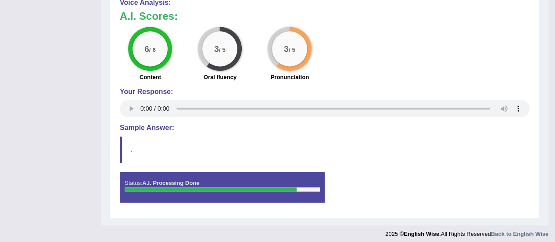
scroll to position [564, 0]
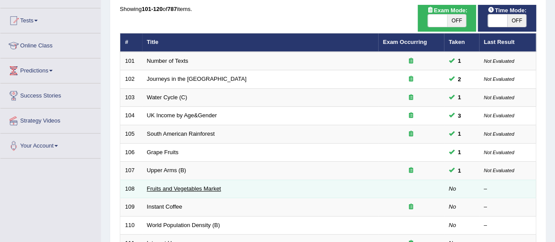
click at [190, 186] on link "Fruits and Vegetables Market" at bounding box center [184, 188] width 74 height 7
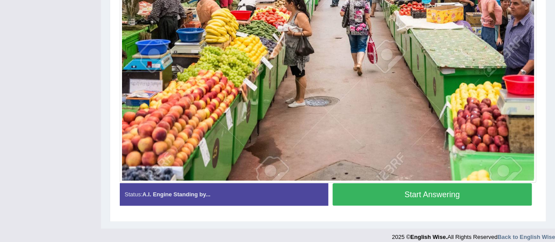
scroll to position [305, 0]
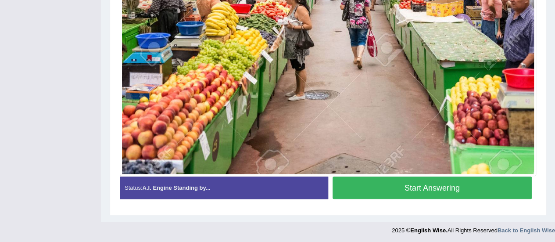
click at [436, 183] on button "Start Answering" at bounding box center [431, 187] width 199 height 22
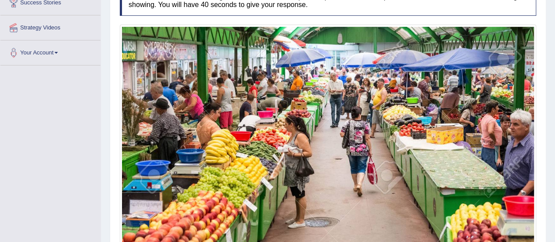
scroll to position [179, 0]
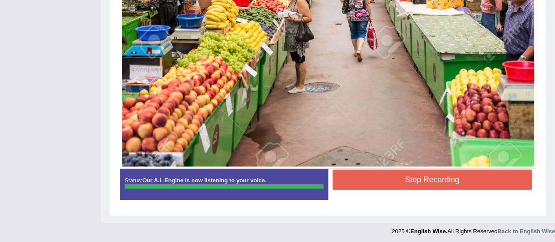
drag, startPoint x: 561, startPoint y: 184, endPoint x: 545, endPoint y: 189, distance: 16.5
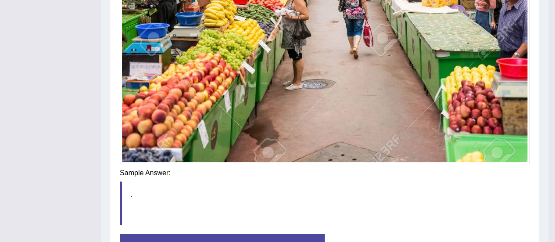
scroll to position [314, 0]
